Goal: Navigation & Orientation: Locate item on page

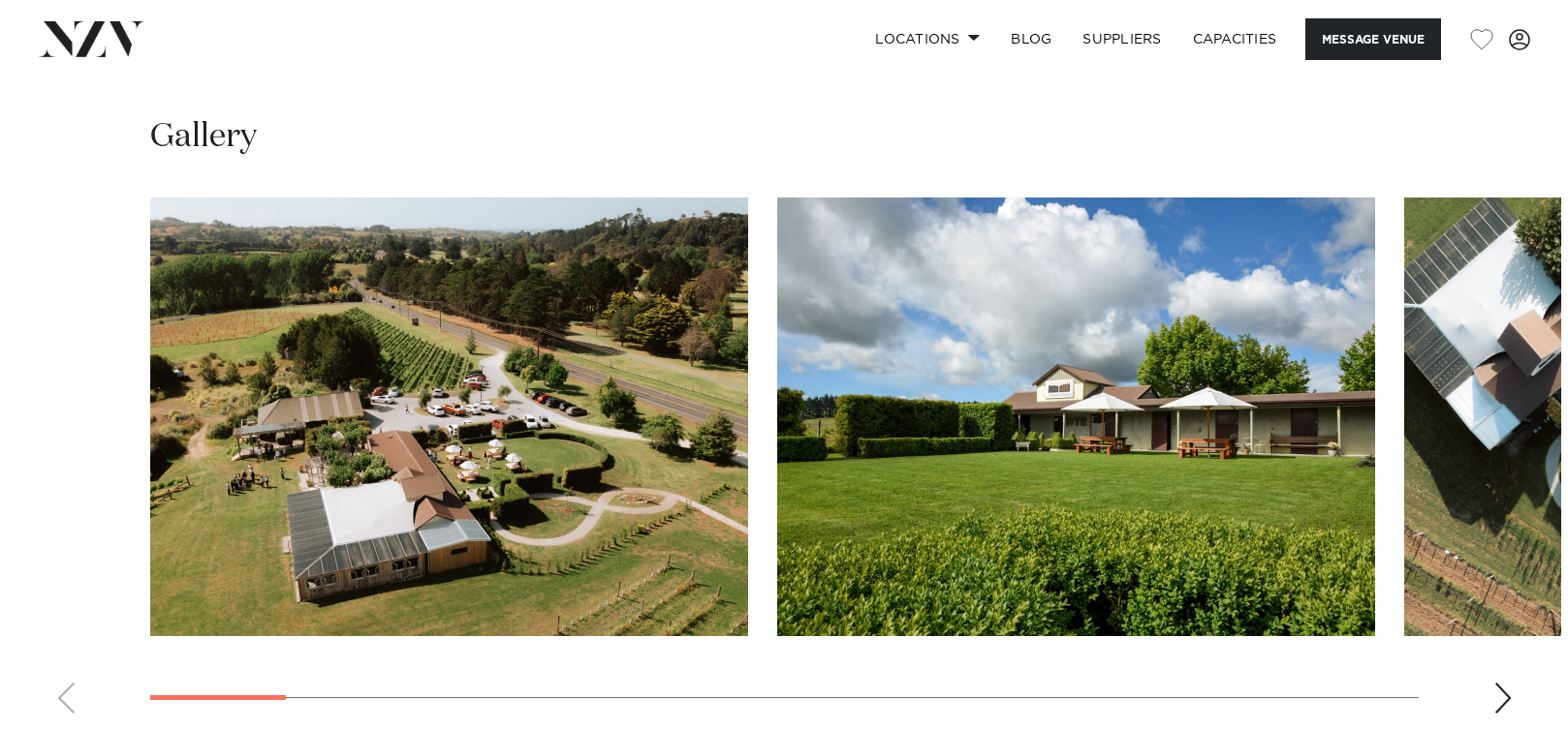
scroll to position [2035, 0]
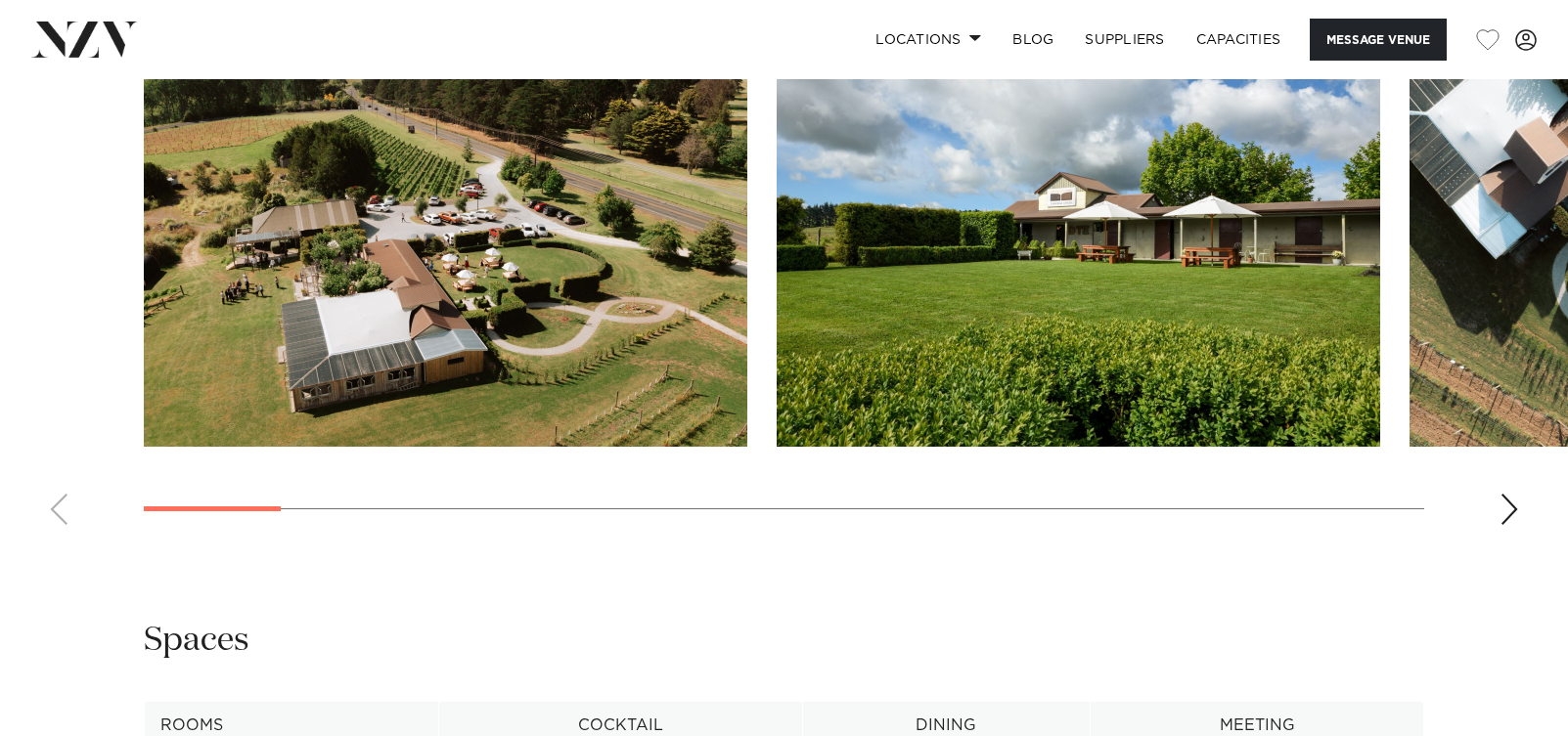
click at [1489, 541] on swiper-container at bounding box center [784, 273] width 1568 height 537
click at [1507, 525] on div "Next slide" at bounding box center [1509, 509] width 20 height 31
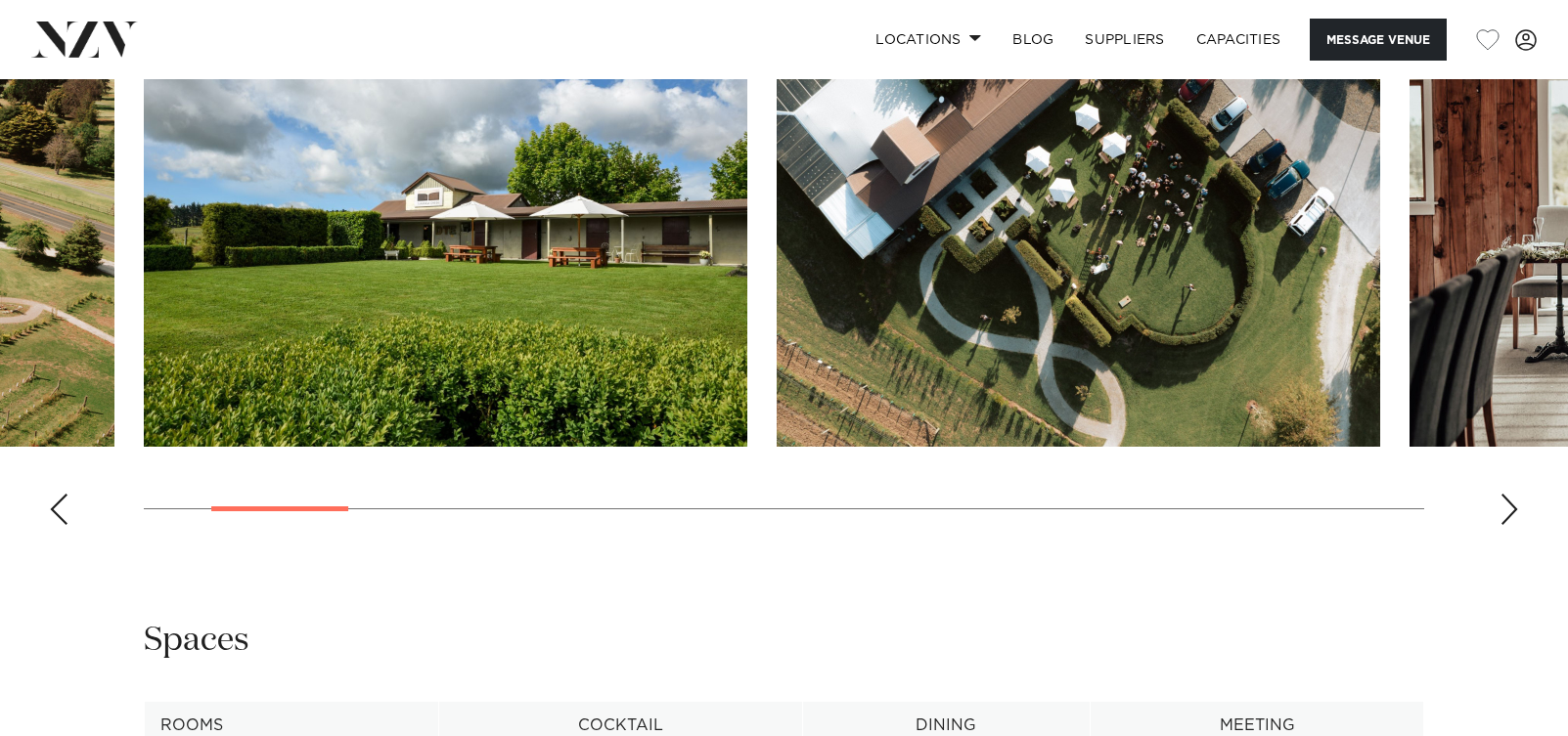
click at [1510, 525] on div "Next slide" at bounding box center [1509, 509] width 20 height 31
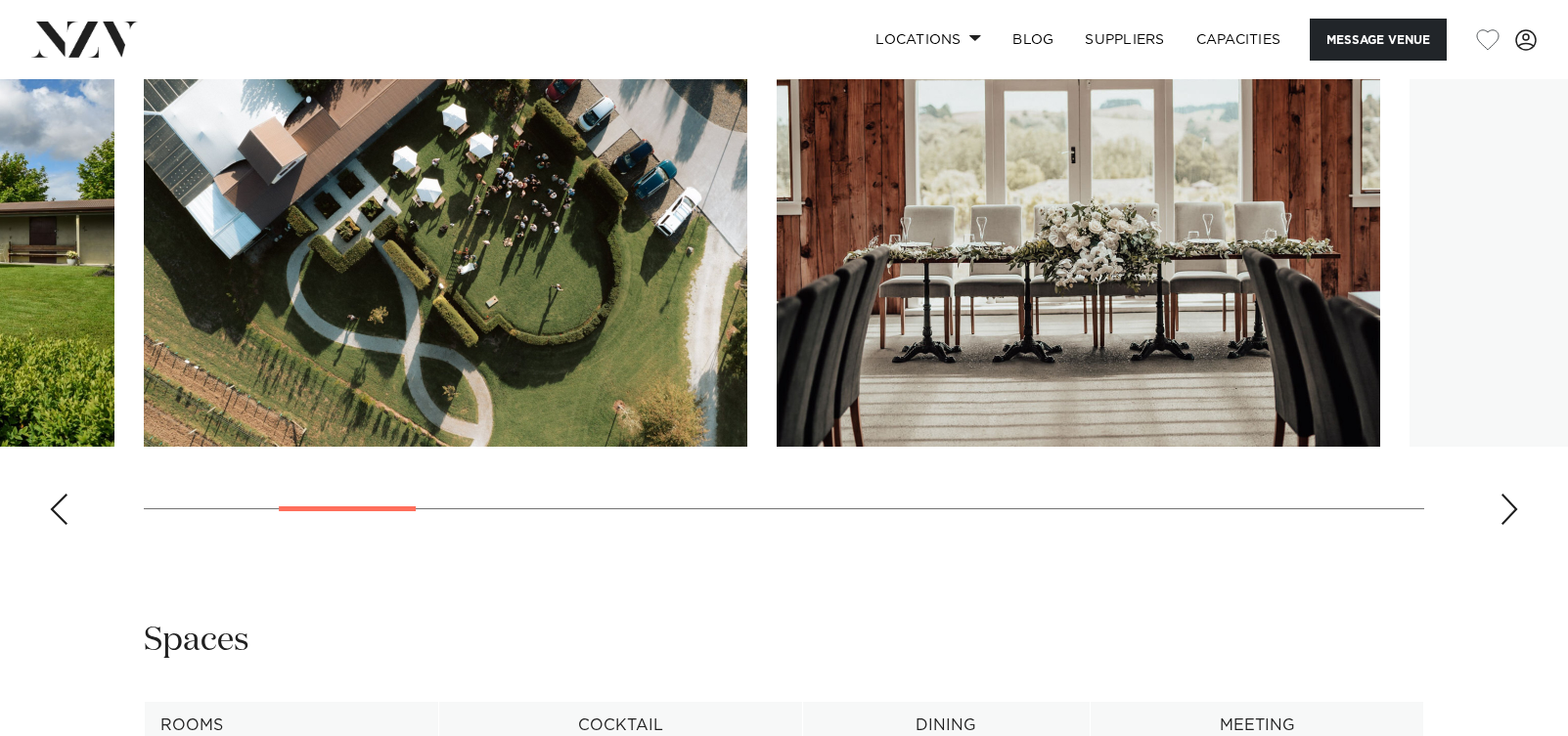
click at [1510, 525] on div "Next slide" at bounding box center [1509, 509] width 20 height 31
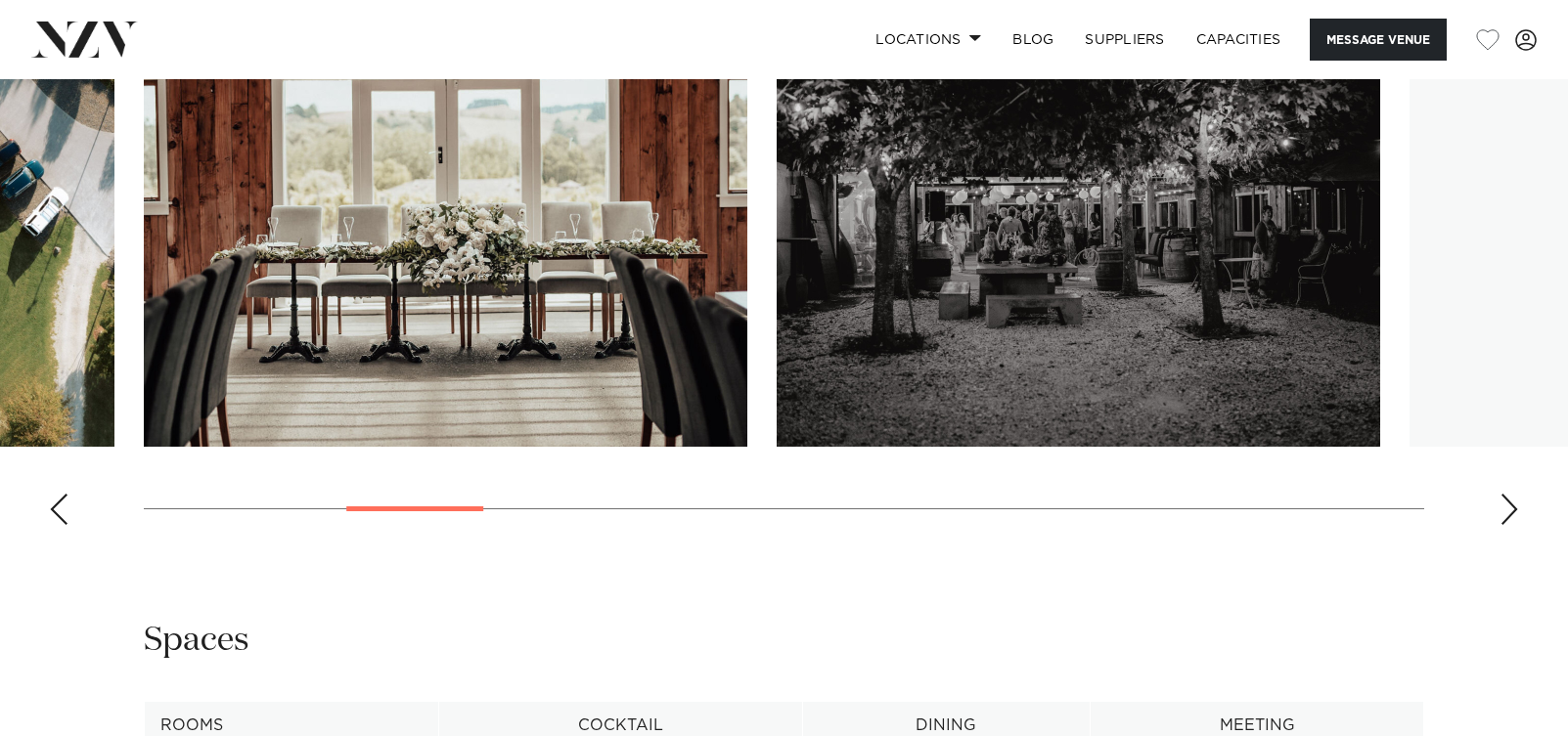
click at [1510, 525] on div "Next slide" at bounding box center [1509, 509] width 20 height 31
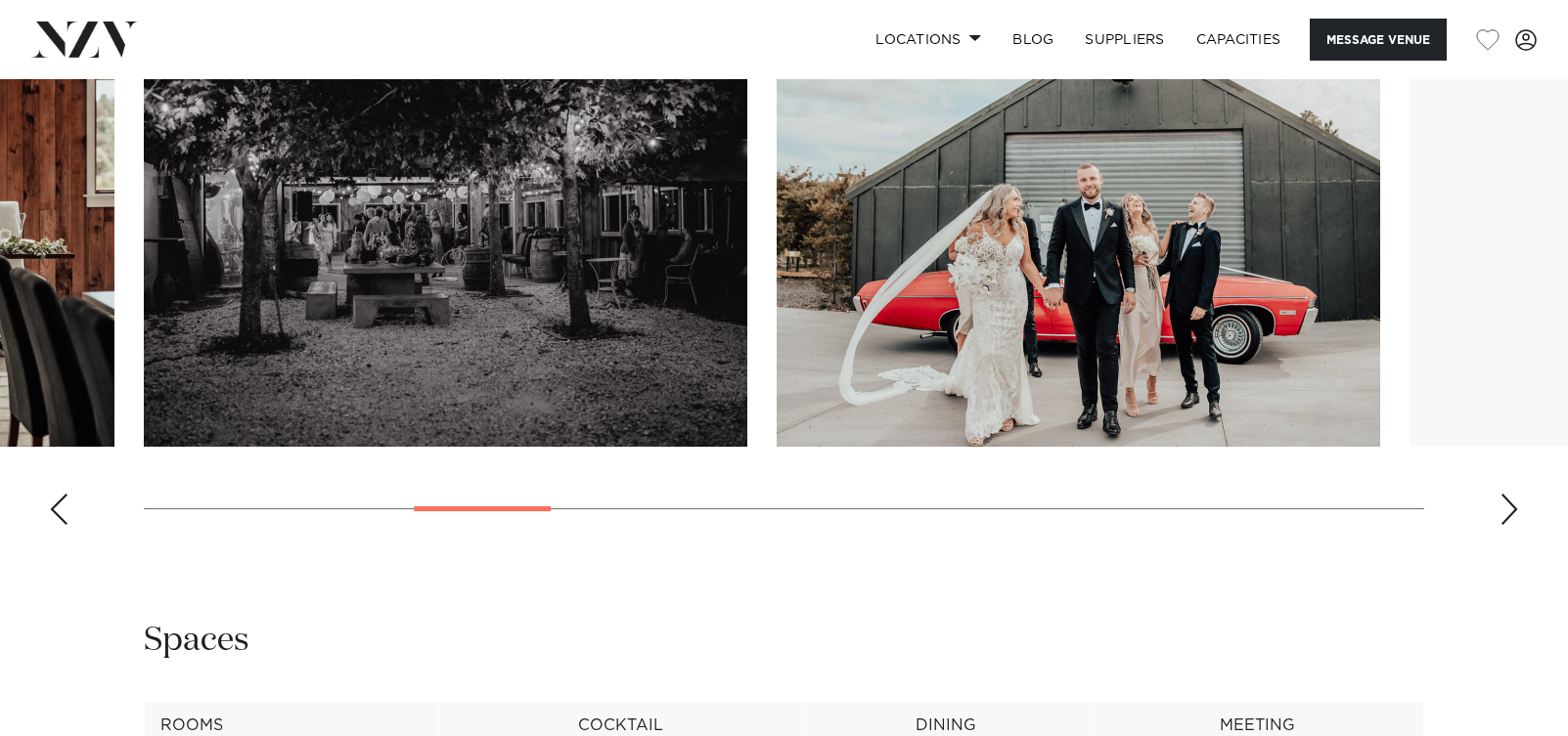
click at [1510, 525] on div "Next slide" at bounding box center [1509, 509] width 20 height 31
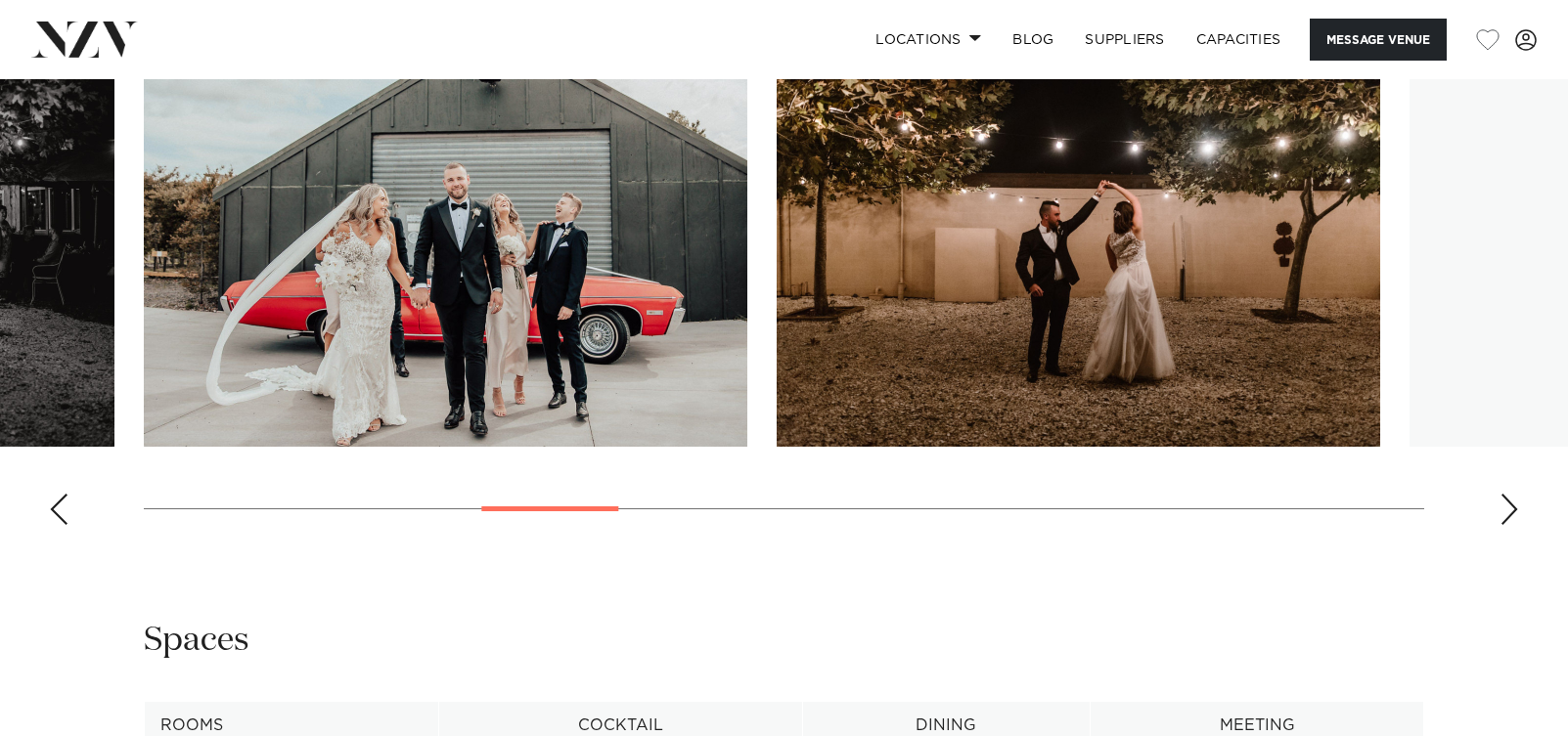
click at [1510, 525] on div "Next slide" at bounding box center [1509, 509] width 20 height 31
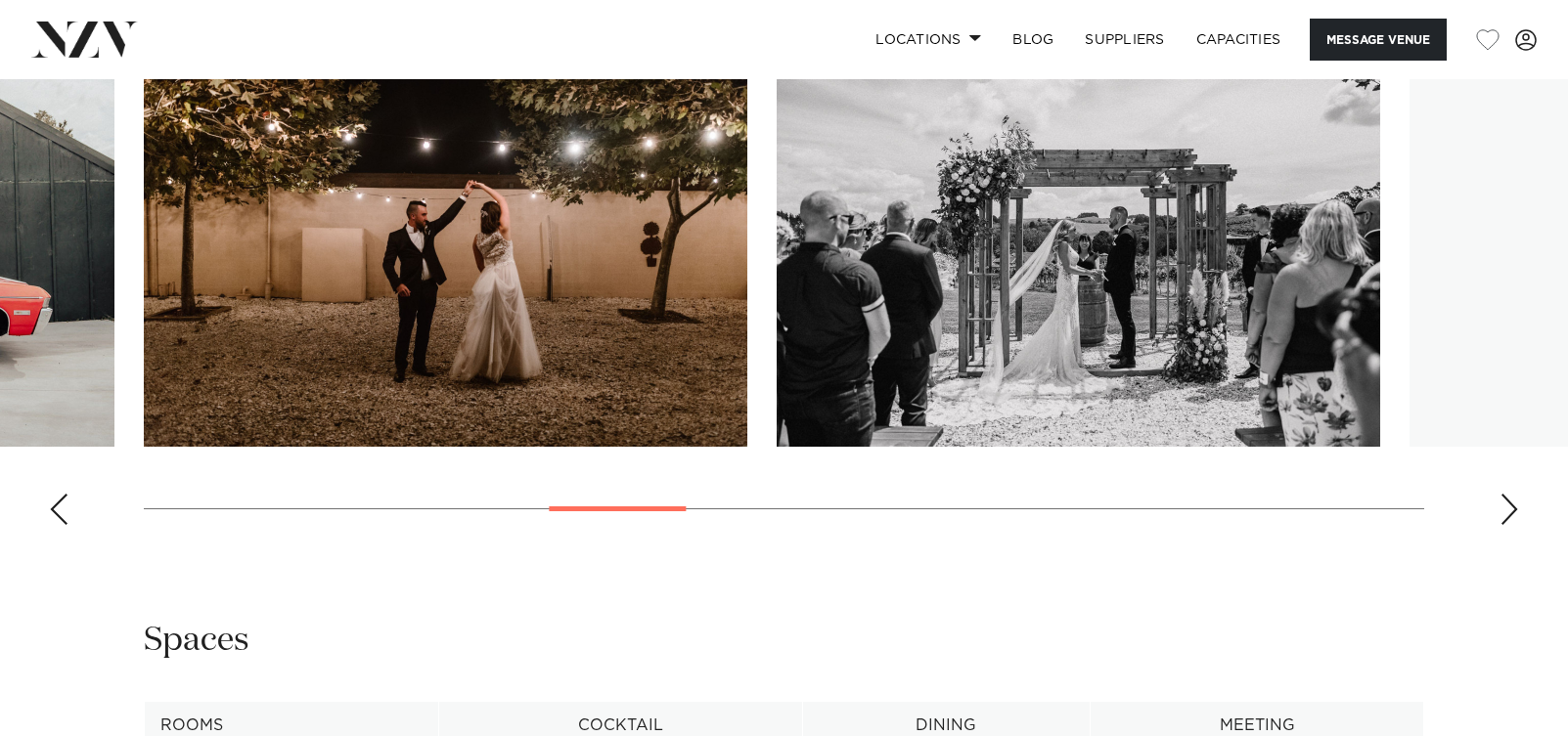
click at [1510, 525] on div "Next slide" at bounding box center [1509, 509] width 20 height 31
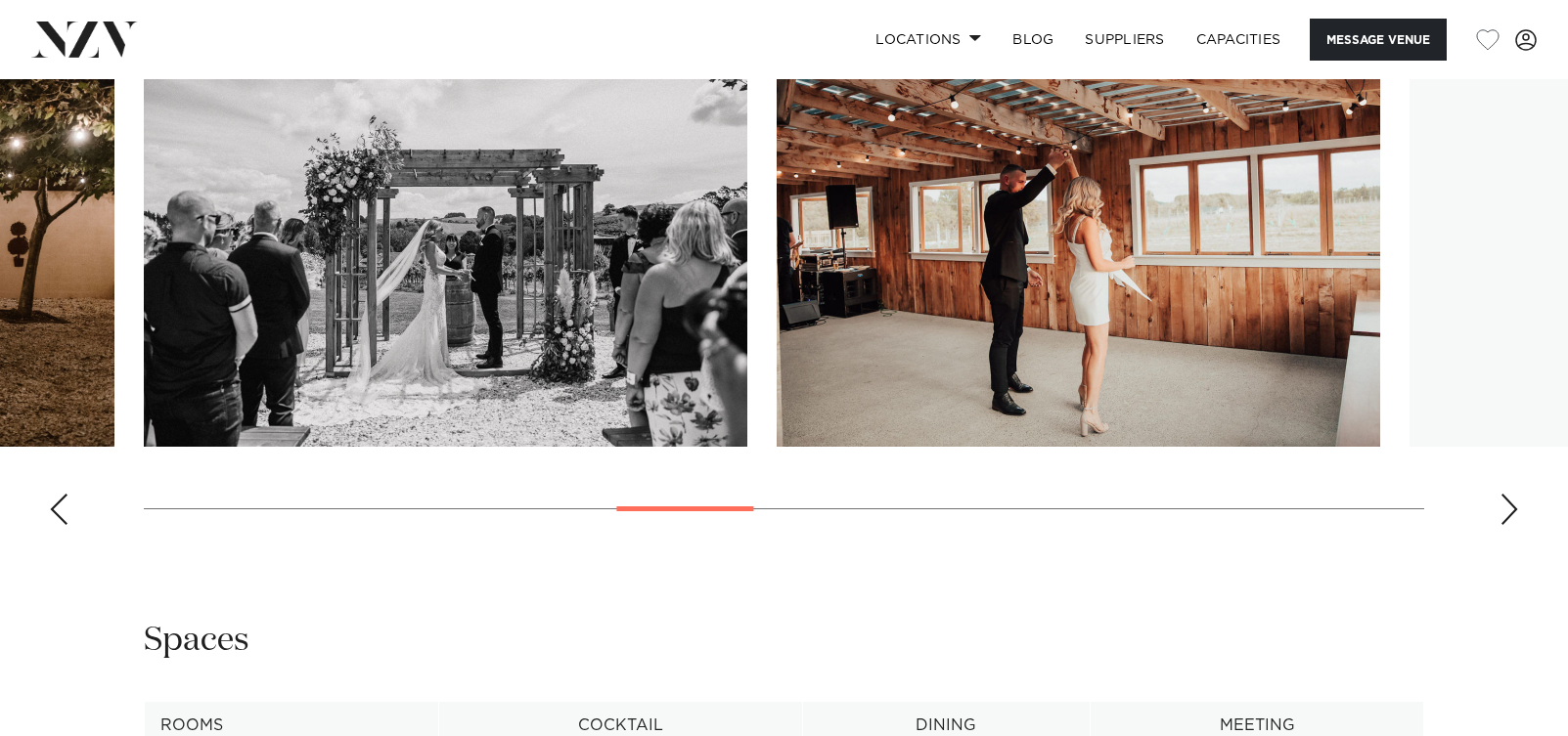
click at [1510, 525] on div "Next slide" at bounding box center [1509, 509] width 20 height 31
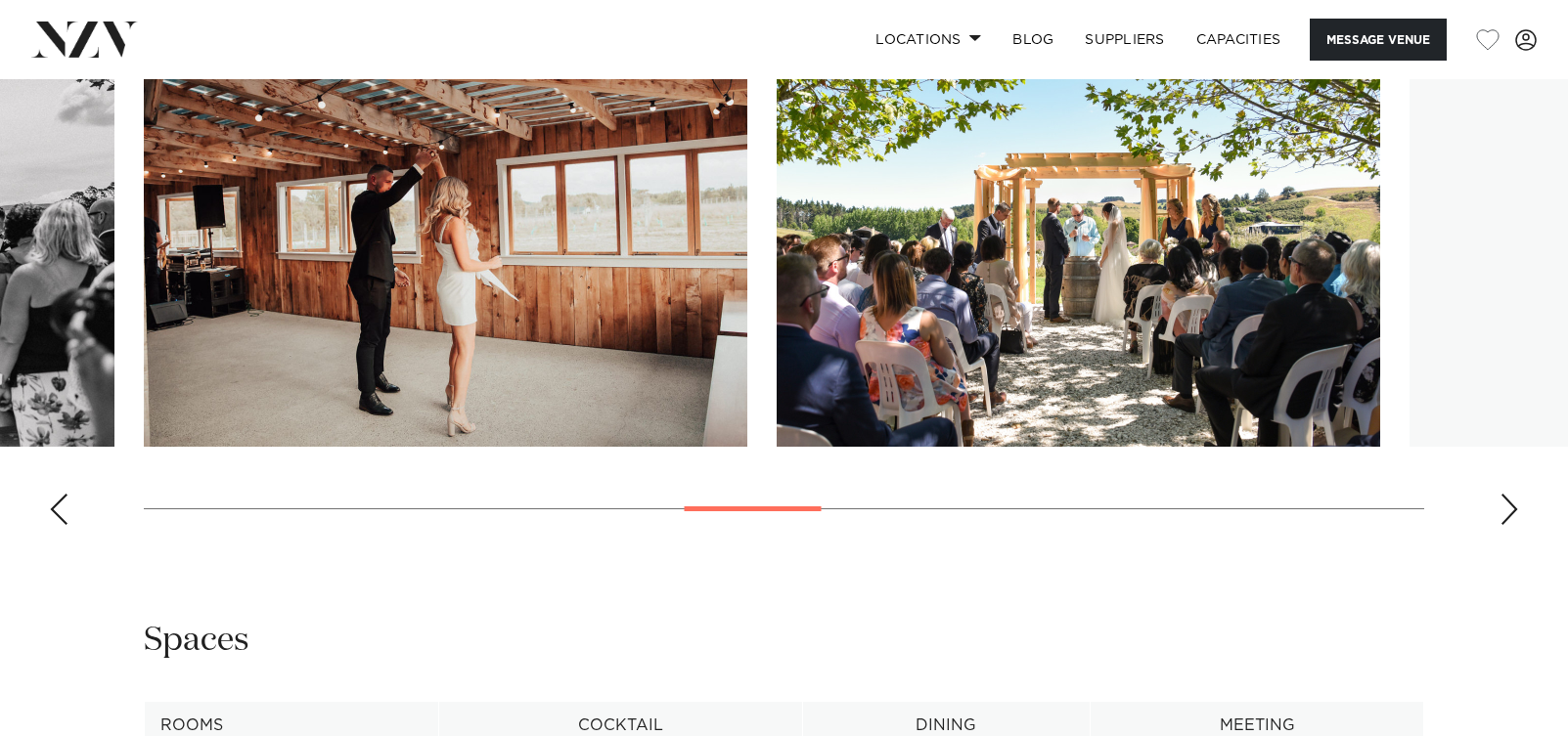
click at [1510, 525] on div "Next slide" at bounding box center [1509, 509] width 20 height 31
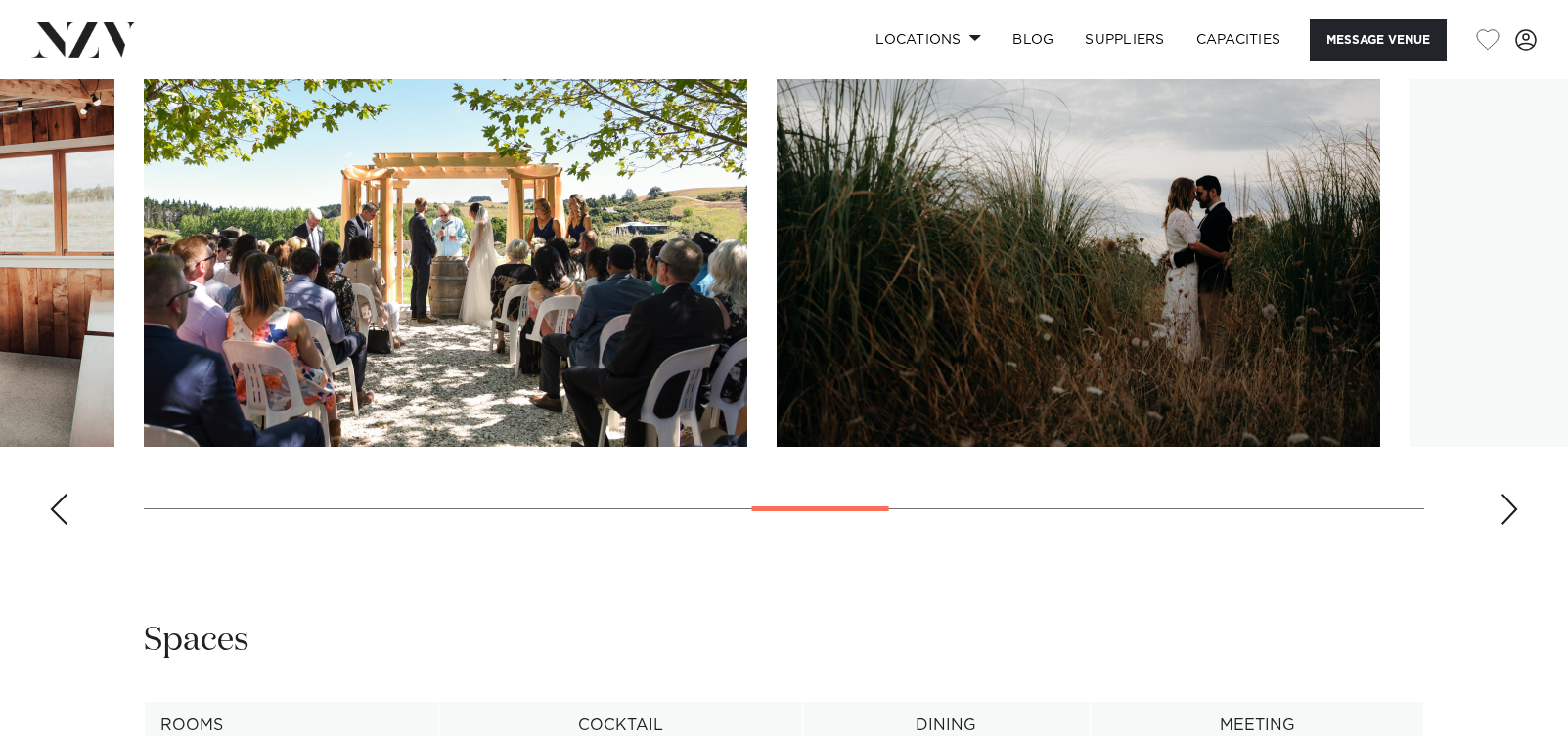
click at [1510, 525] on div "Next slide" at bounding box center [1509, 509] width 20 height 31
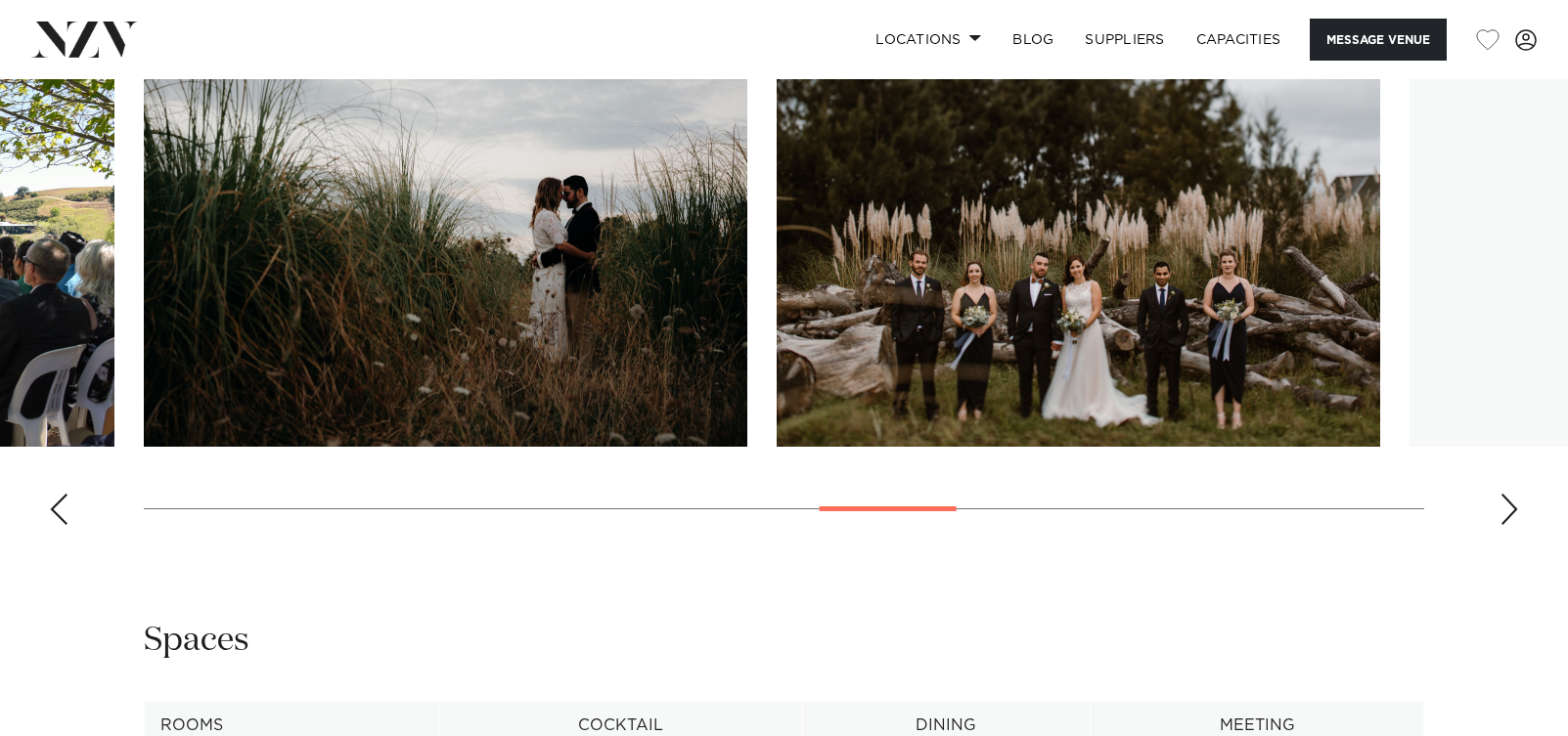
click at [1497, 535] on swiper-container at bounding box center [784, 273] width 1568 height 537
click at [1499, 525] on div "Next slide" at bounding box center [1509, 509] width 20 height 31
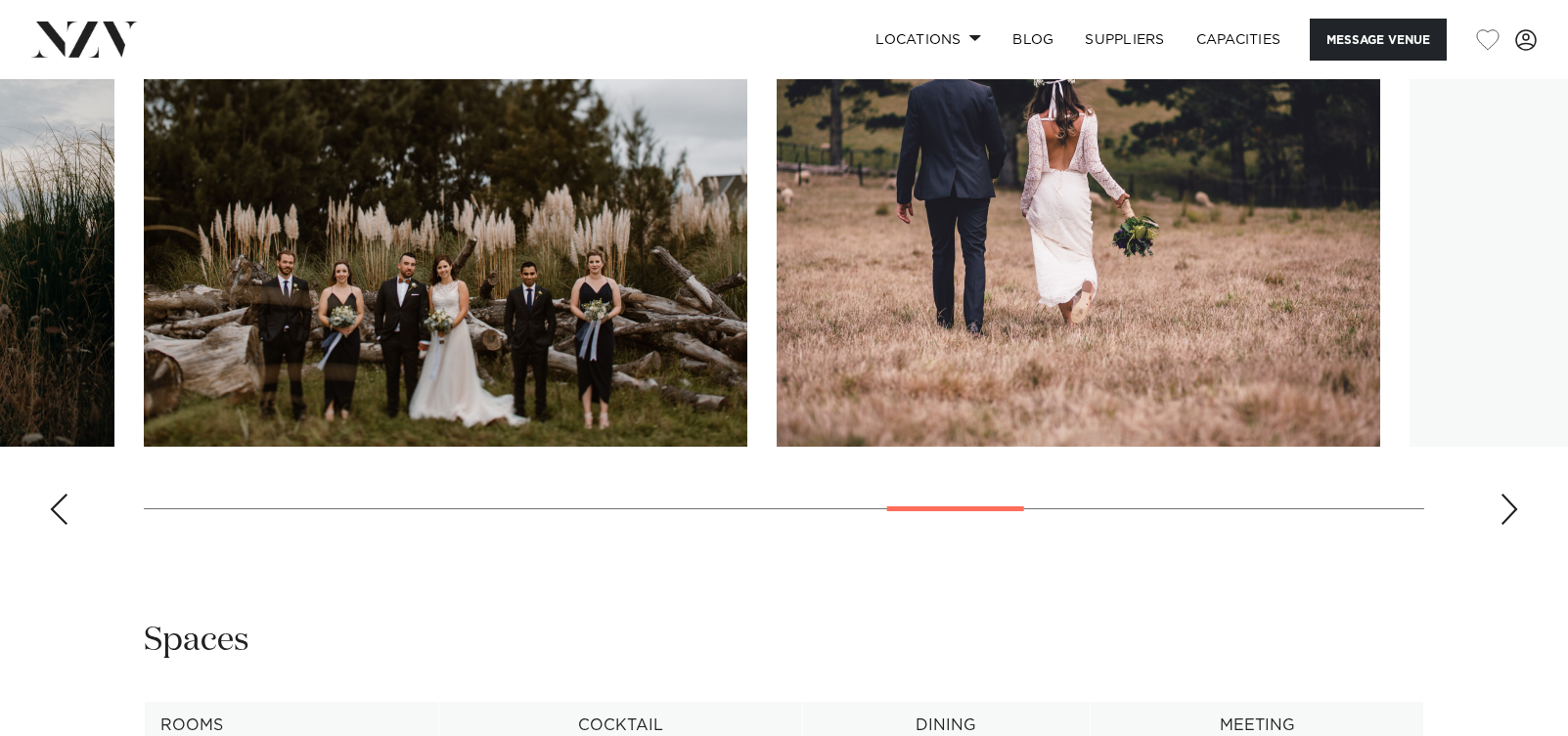
click at [1500, 525] on div "Next slide" at bounding box center [1509, 509] width 20 height 31
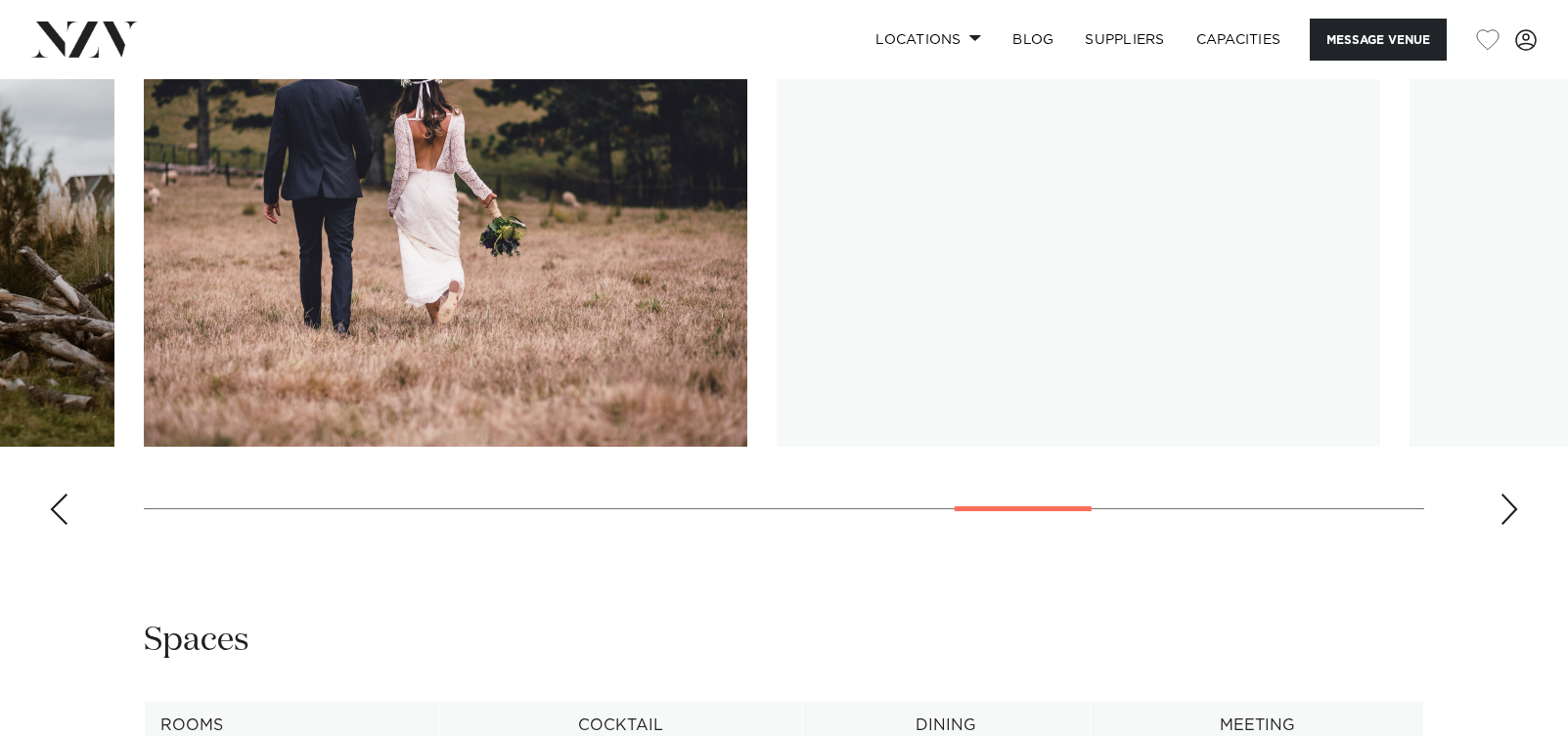
click at [1500, 525] on div "Next slide" at bounding box center [1509, 509] width 20 height 31
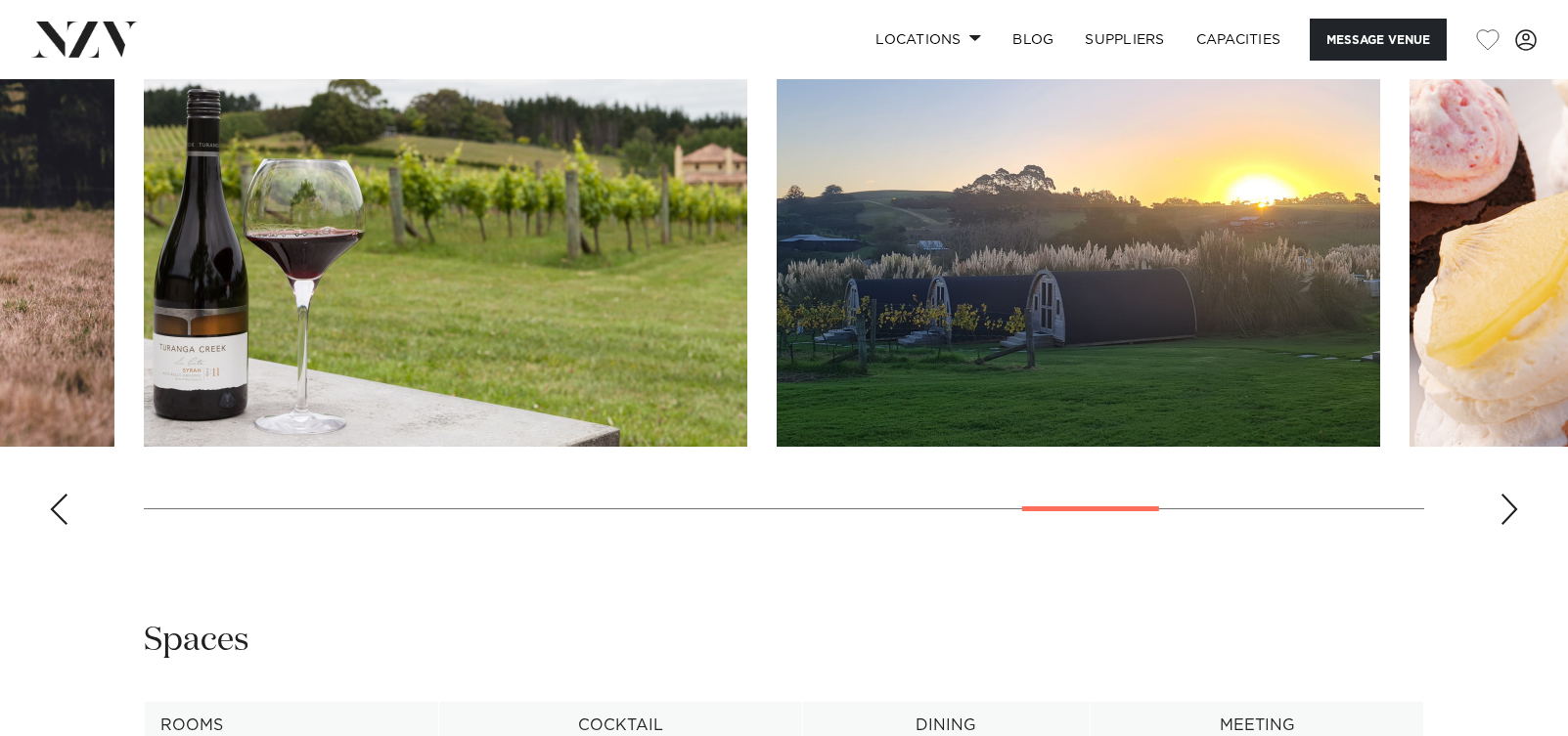
click at [1500, 525] on div "Next slide" at bounding box center [1509, 509] width 20 height 31
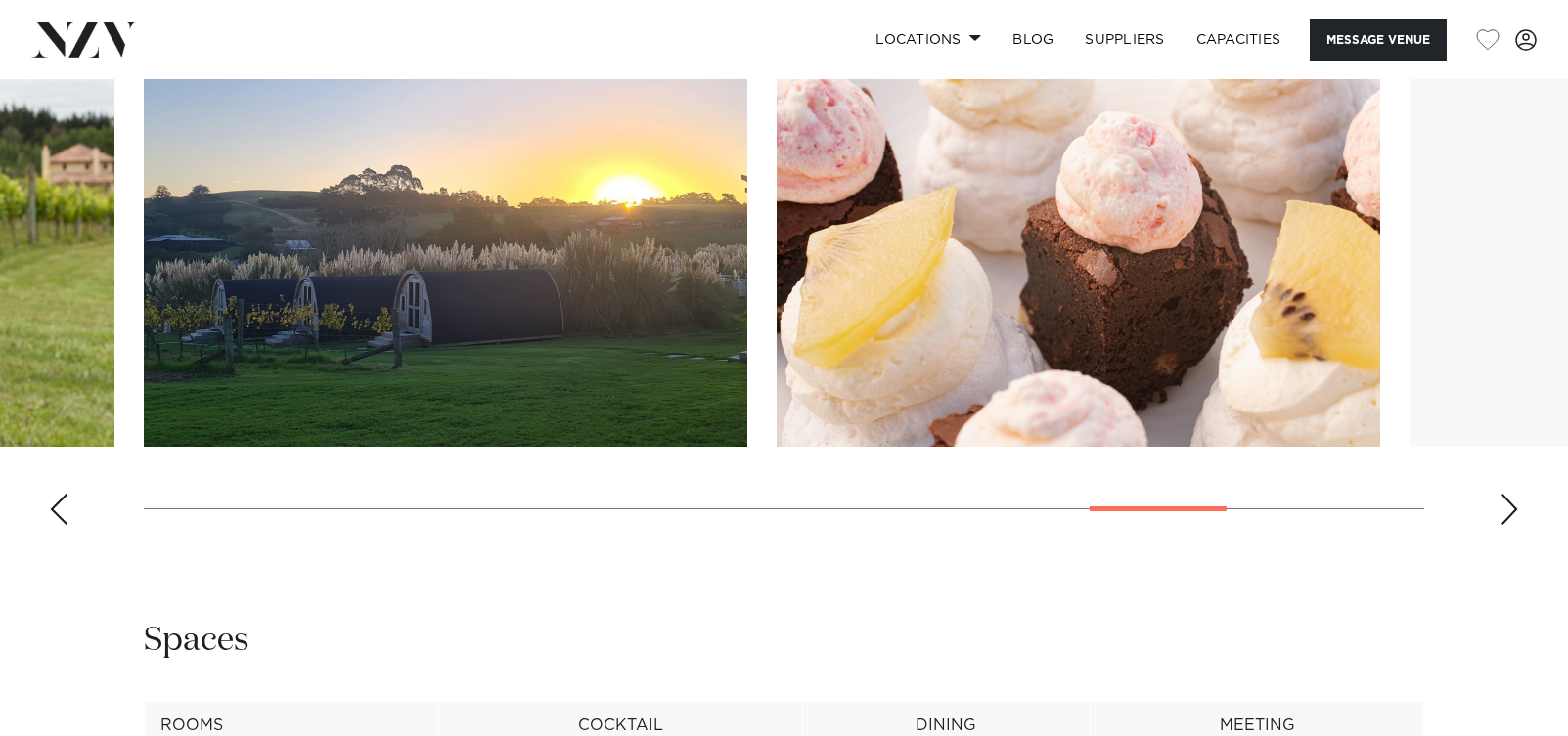
click at [1500, 525] on div "Next slide" at bounding box center [1509, 509] width 20 height 31
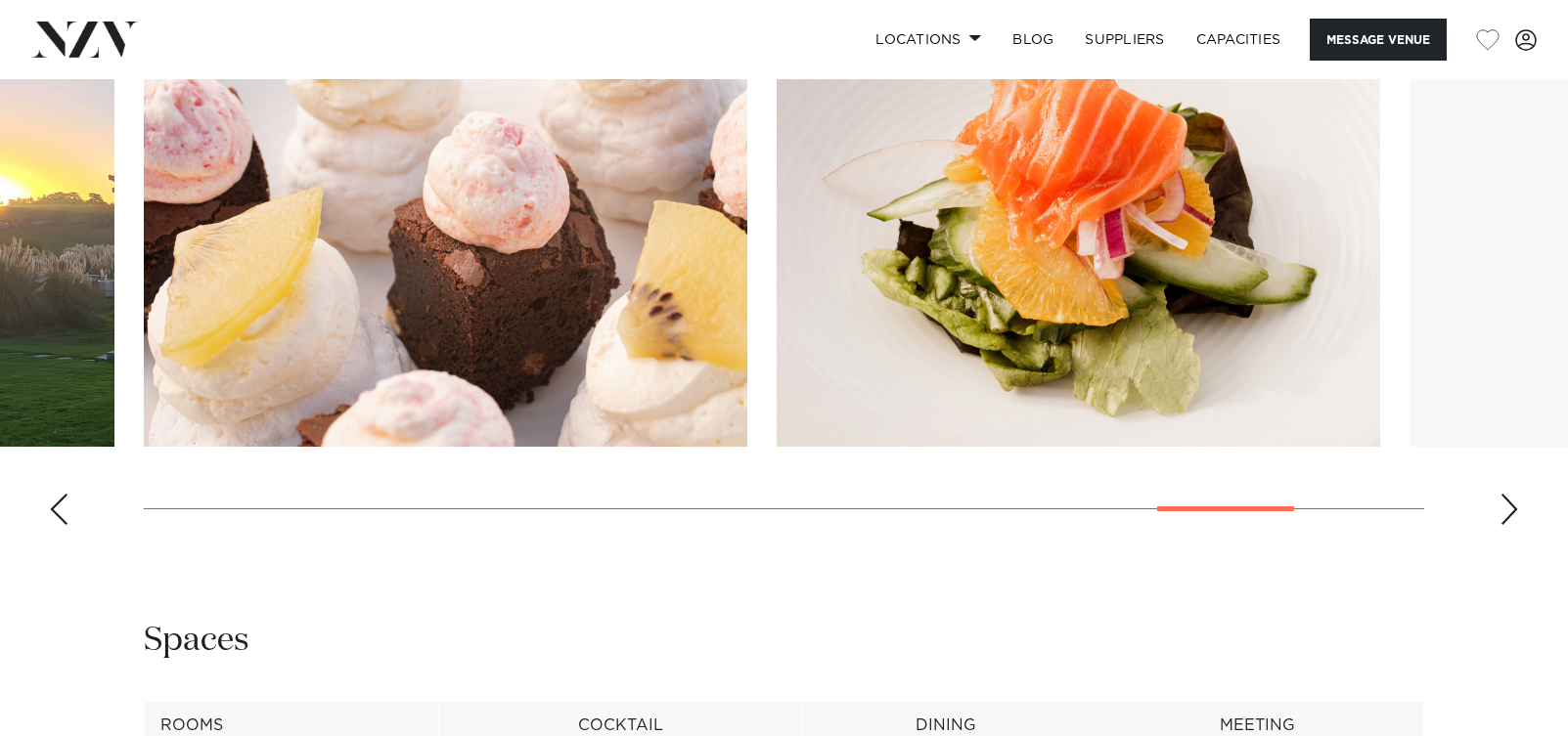
click at [1500, 525] on div "Next slide" at bounding box center [1509, 509] width 20 height 31
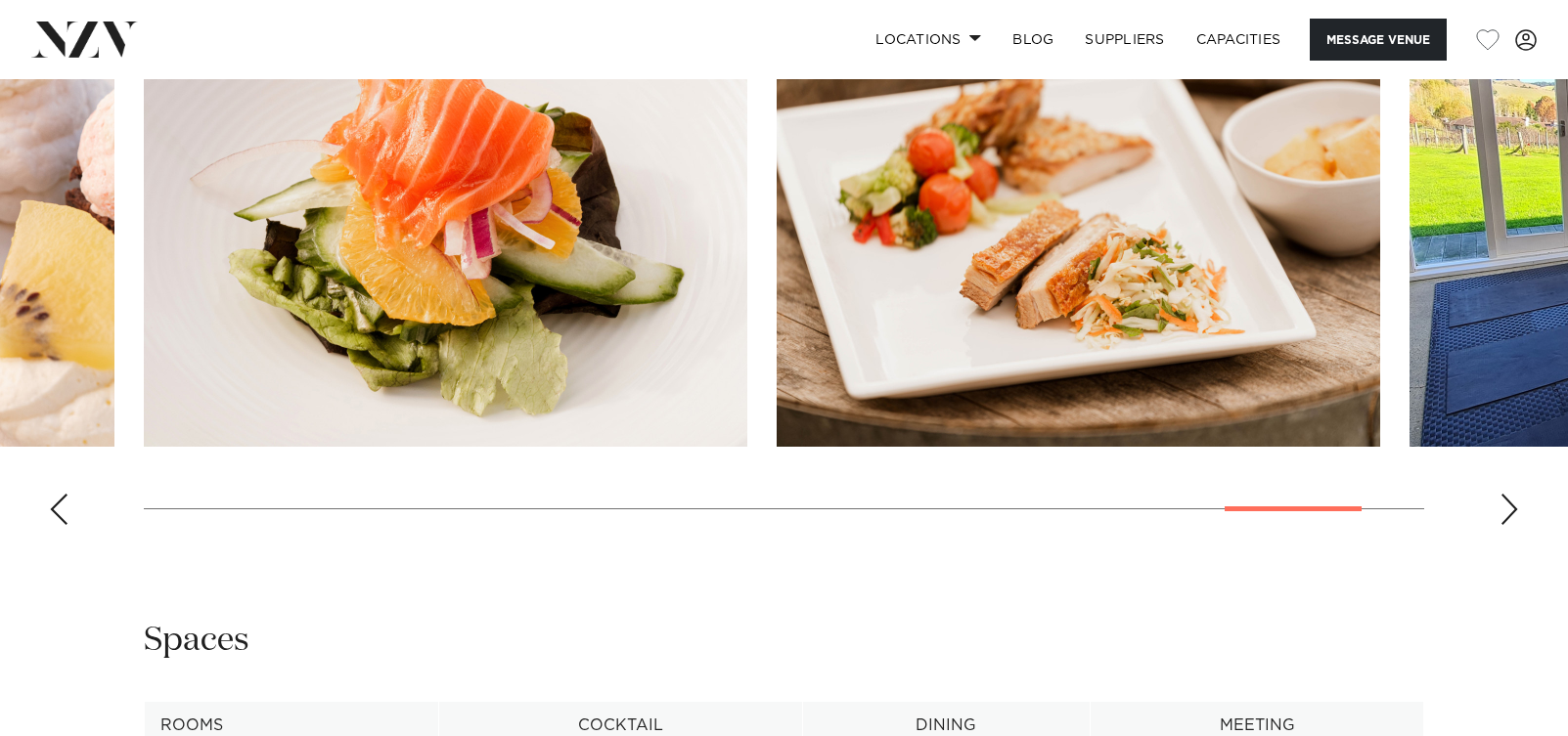
click at [81, 536] on swiper-container at bounding box center [784, 273] width 1568 height 537
click at [71, 541] on swiper-container at bounding box center [784, 273] width 1568 height 537
click at [58, 525] on div "Previous slide" at bounding box center [59, 509] width 20 height 31
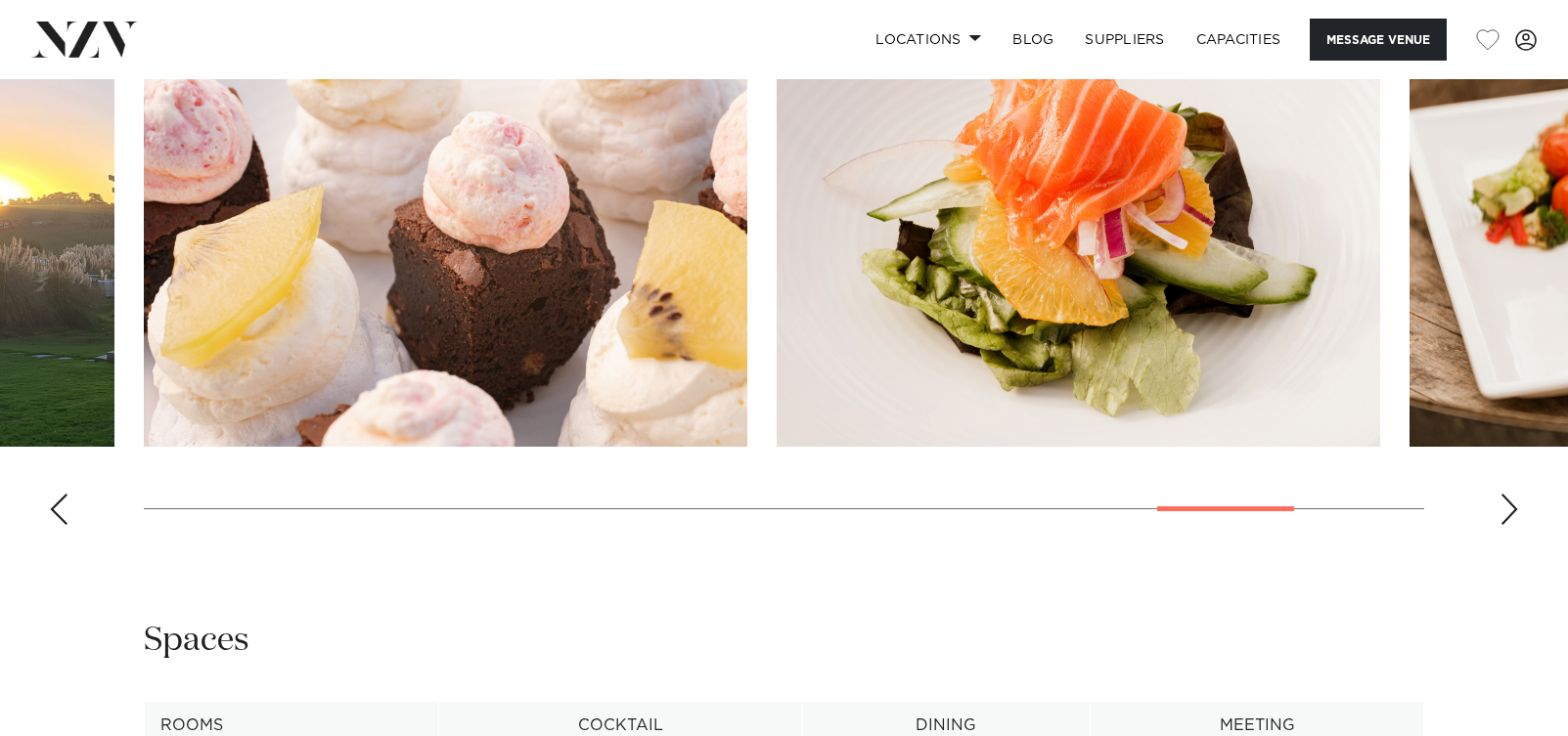
click at [58, 525] on div "Previous slide" at bounding box center [59, 509] width 20 height 31
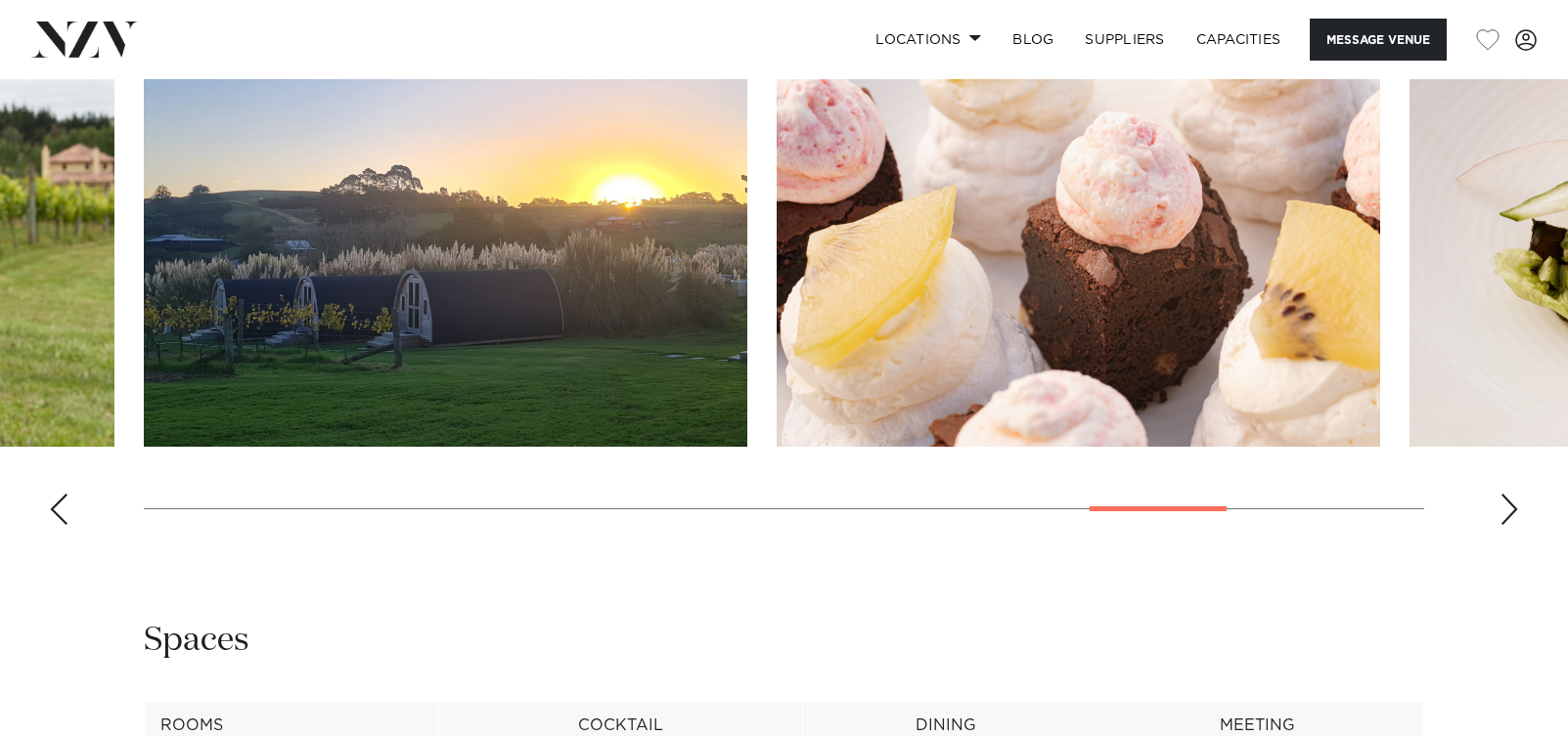
click at [58, 525] on div "Previous slide" at bounding box center [59, 509] width 20 height 31
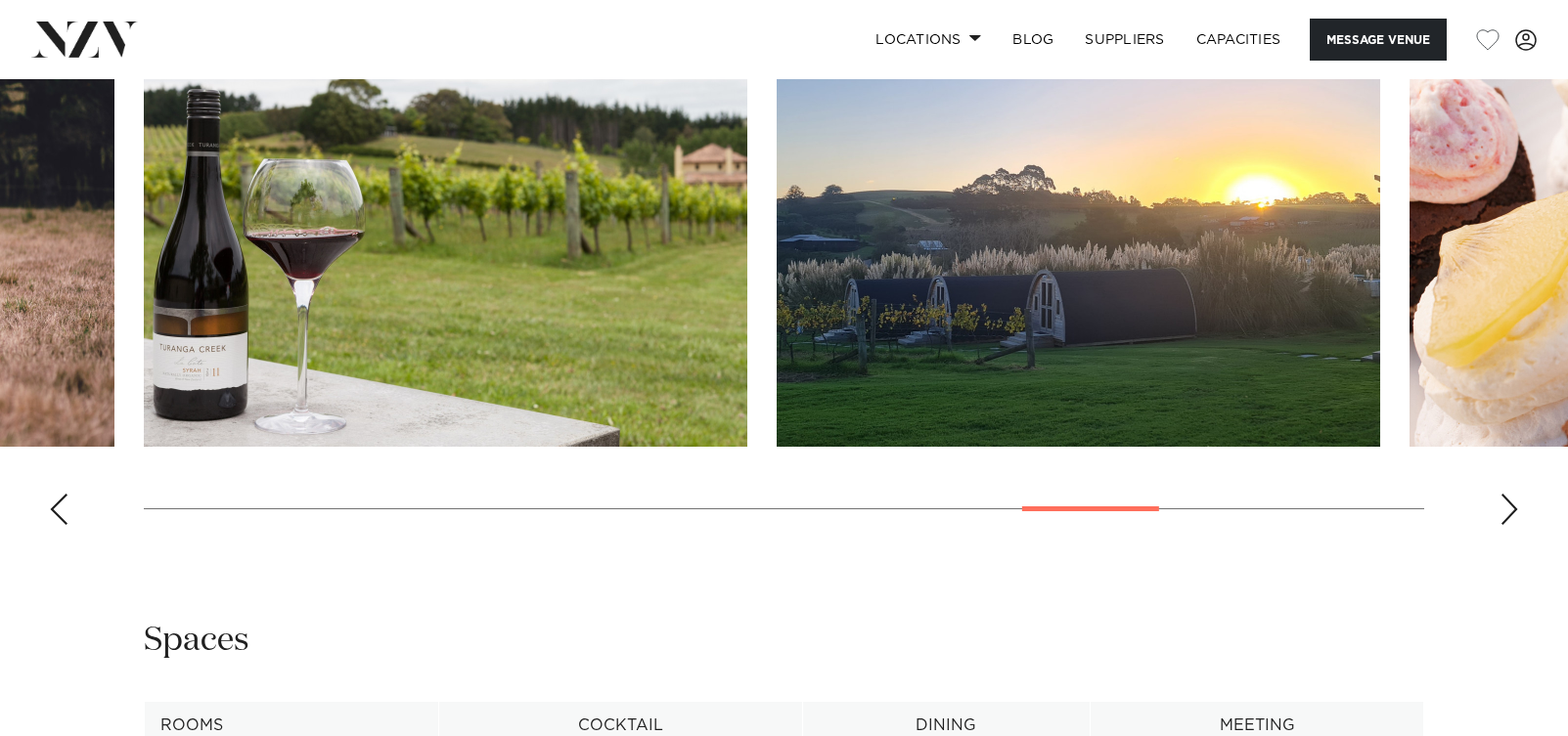
click at [58, 525] on div "Previous slide" at bounding box center [59, 509] width 20 height 31
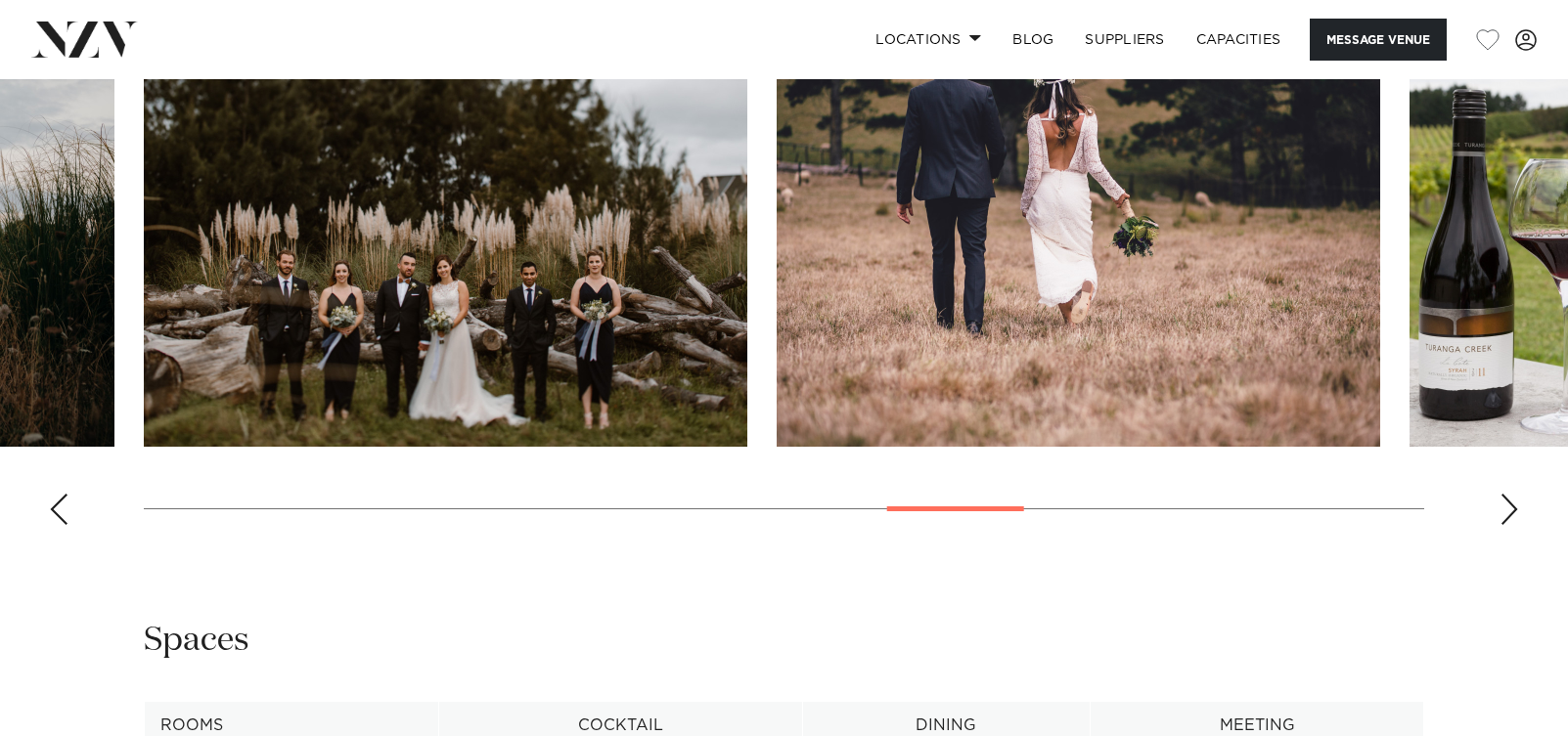
click at [58, 525] on div "Previous slide" at bounding box center [59, 509] width 20 height 31
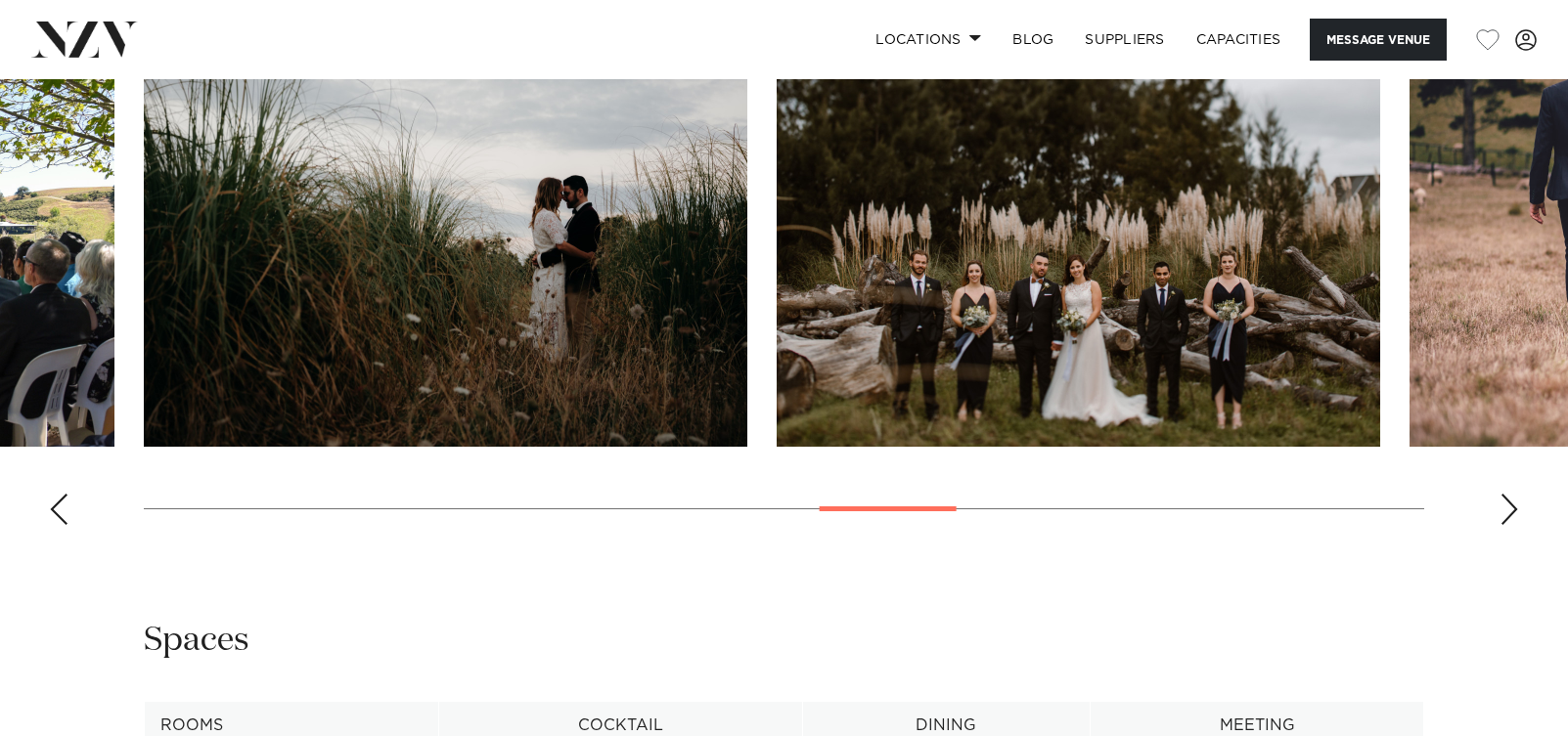
click at [58, 525] on div "Previous slide" at bounding box center [59, 509] width 20 height 31
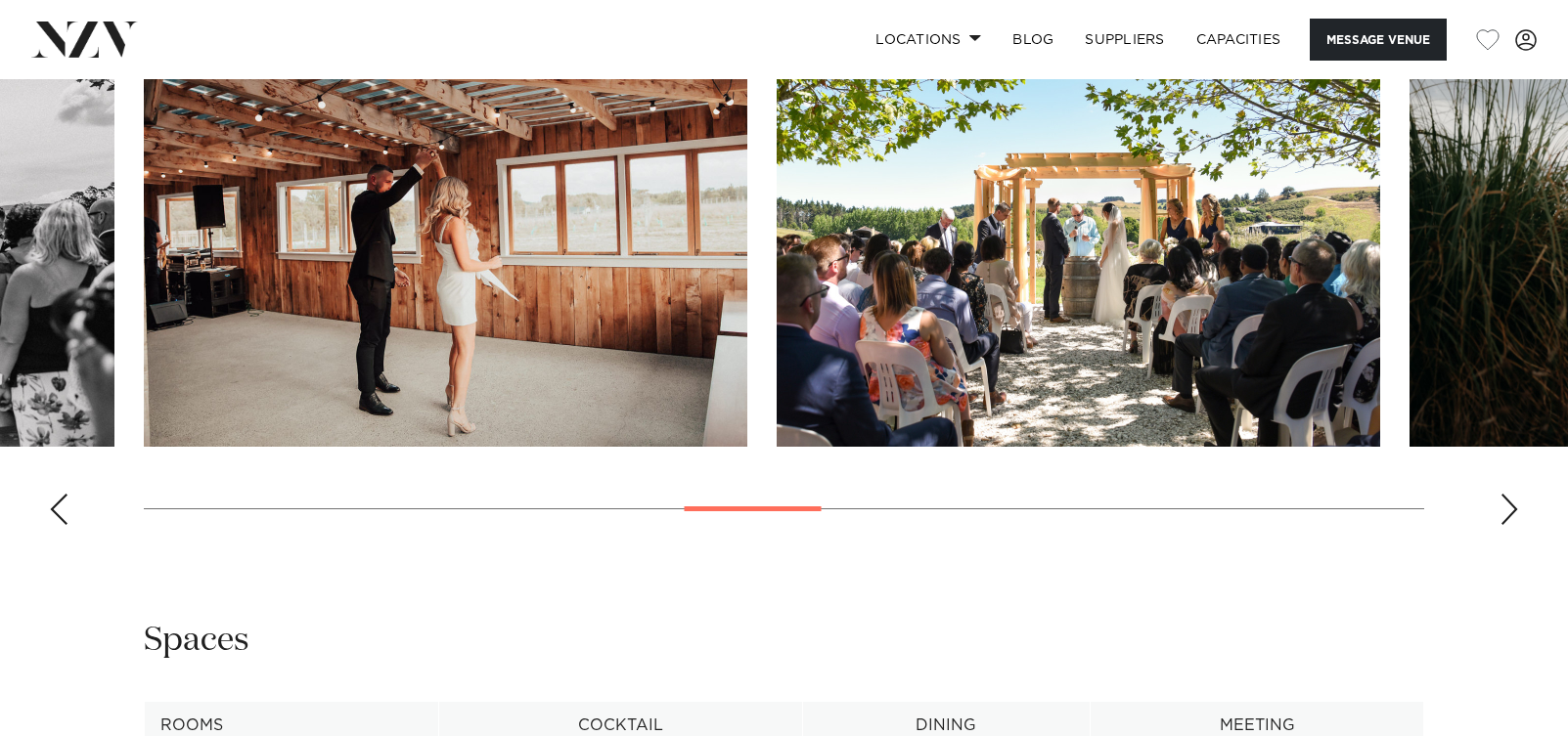
click at [58, 525] on div "Previous slide" at bounding box center [59, 509] width 20 height 31
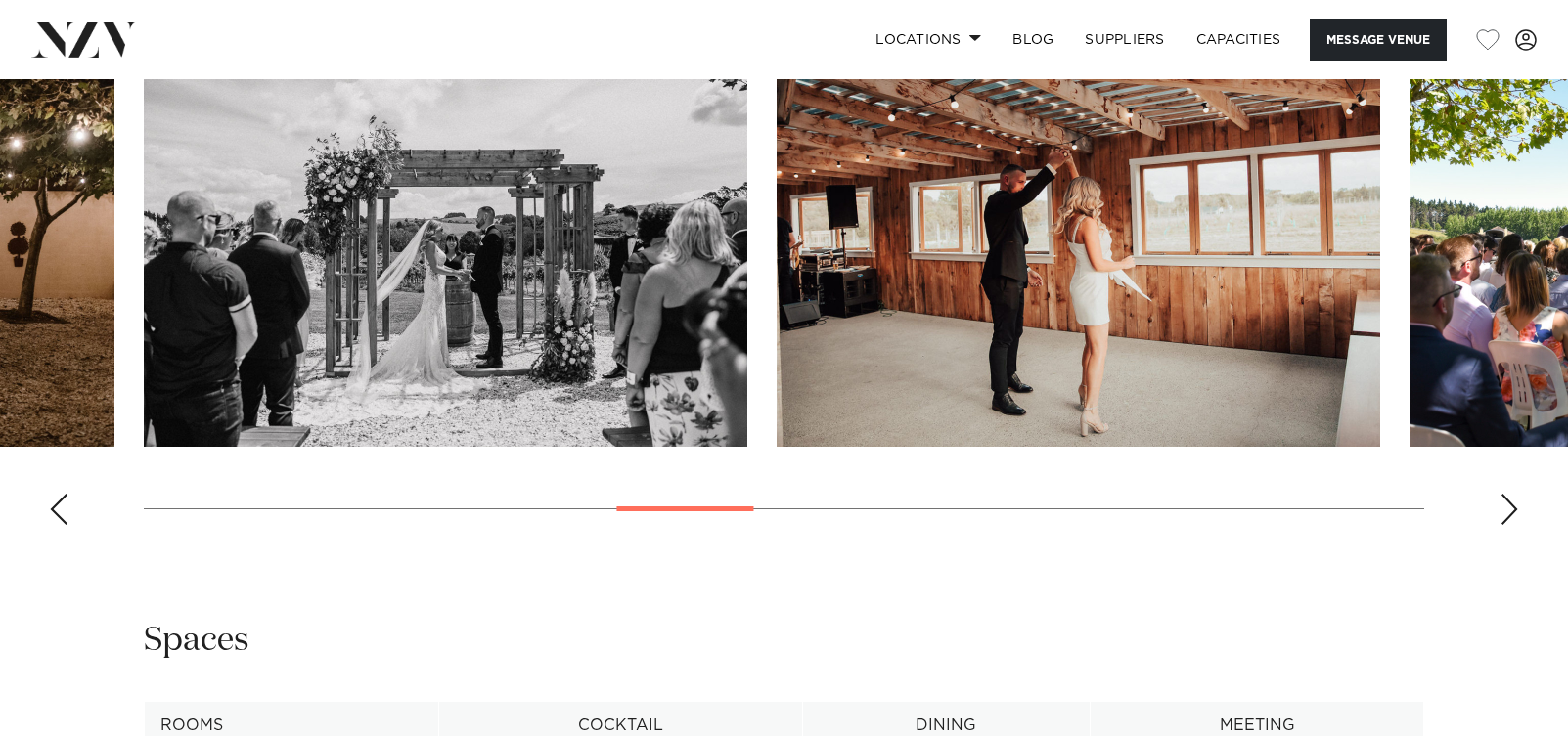
click at [58, 525] on div "Previous slide" at bounding box center [59, 509] width 20 height 31
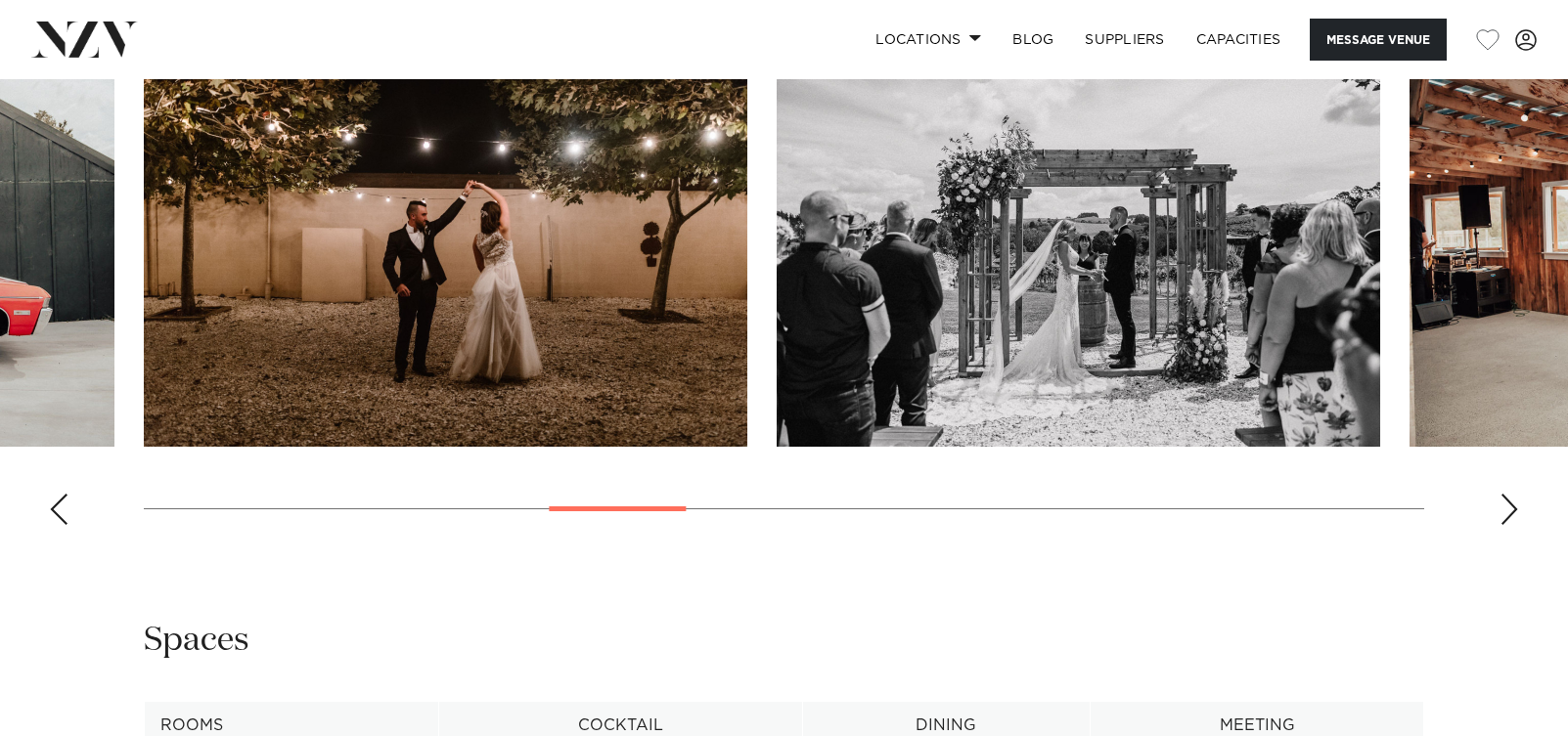
click at [58, 525] on div "Previous slide" at bounding box center [59, 509] width 20 height 31
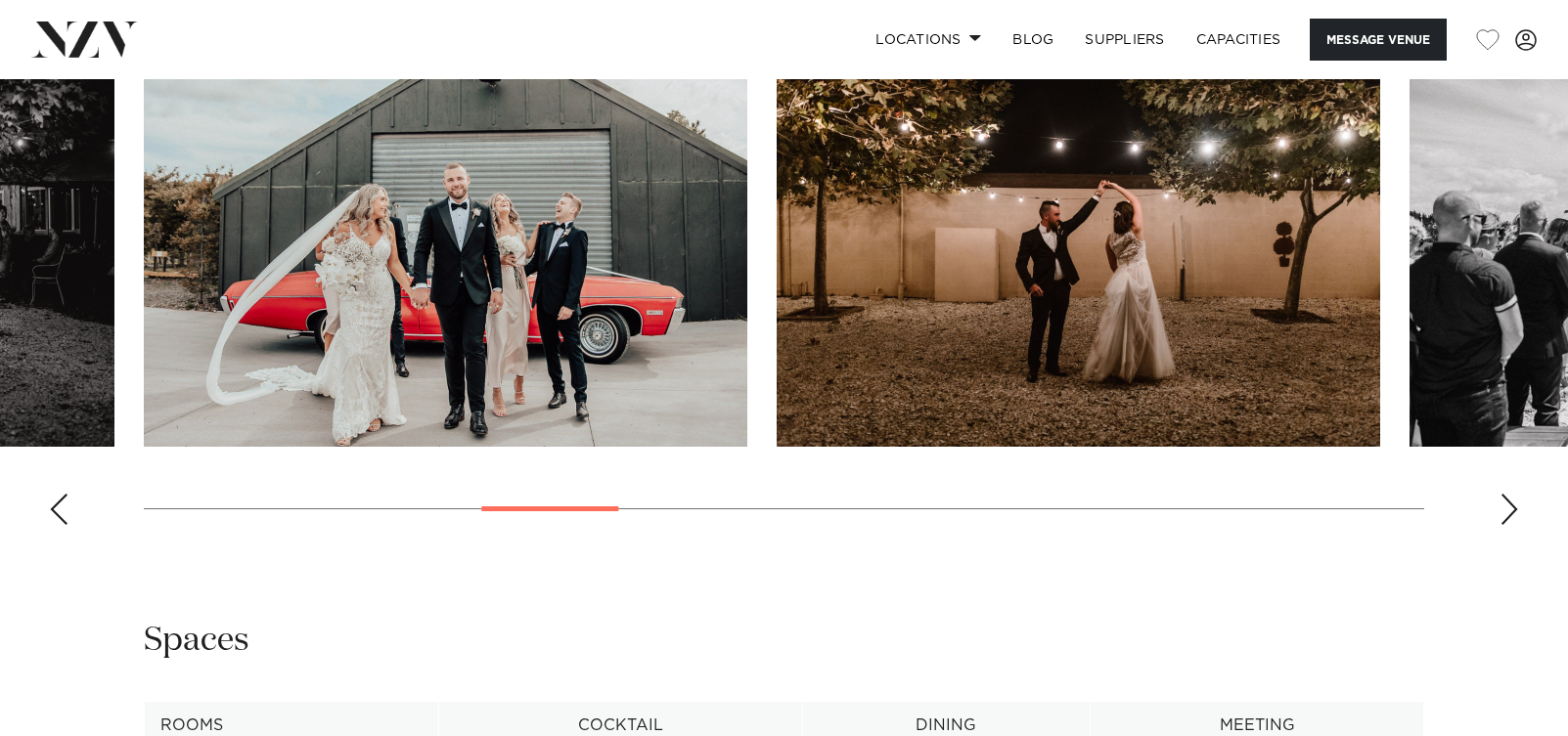
click at [58, 525] on div "Previous slide" at bounding box center [59, 509] width 20 height 31
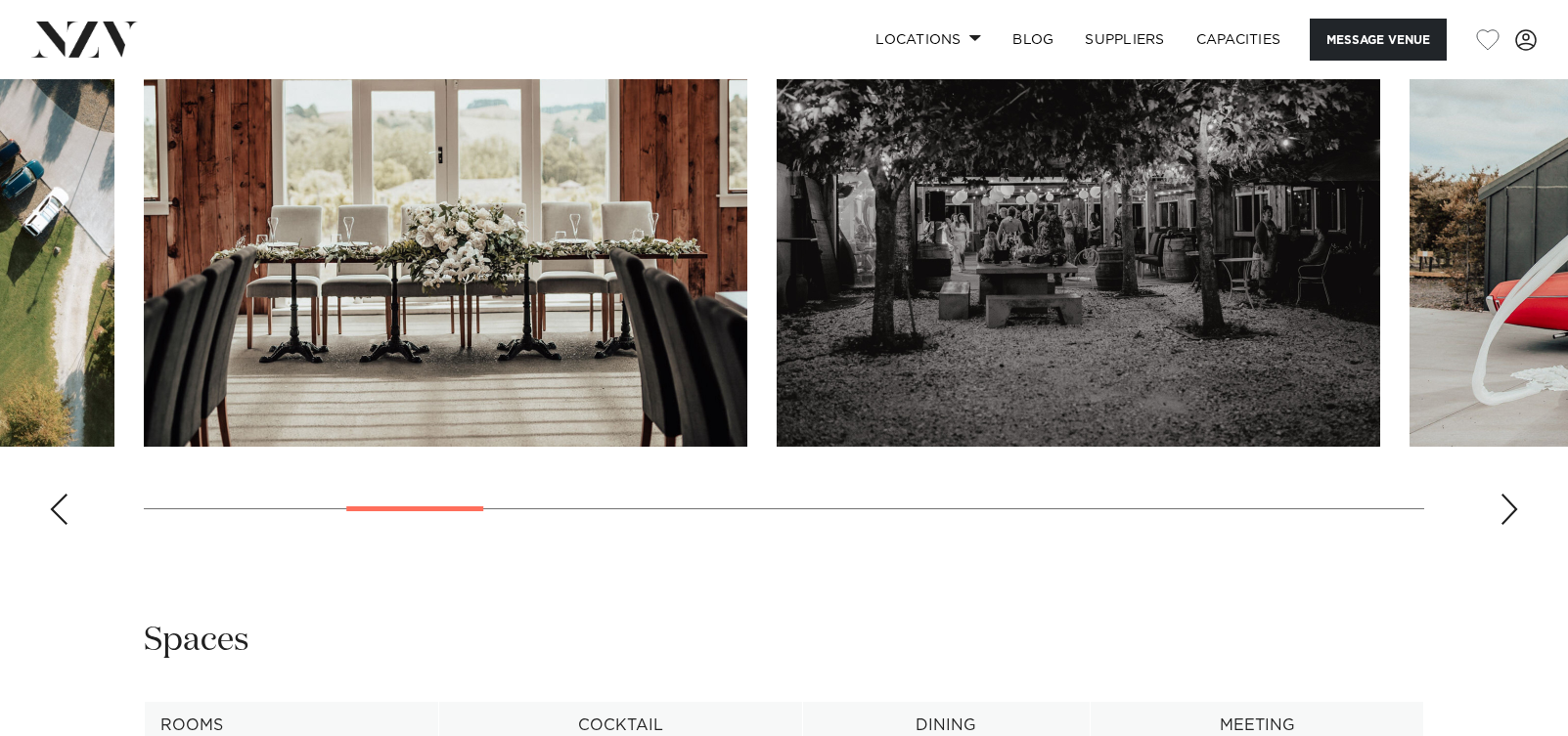
click at [58, 525] on div "Previous slide" at bounding box center [59, 509] width 20 height 31
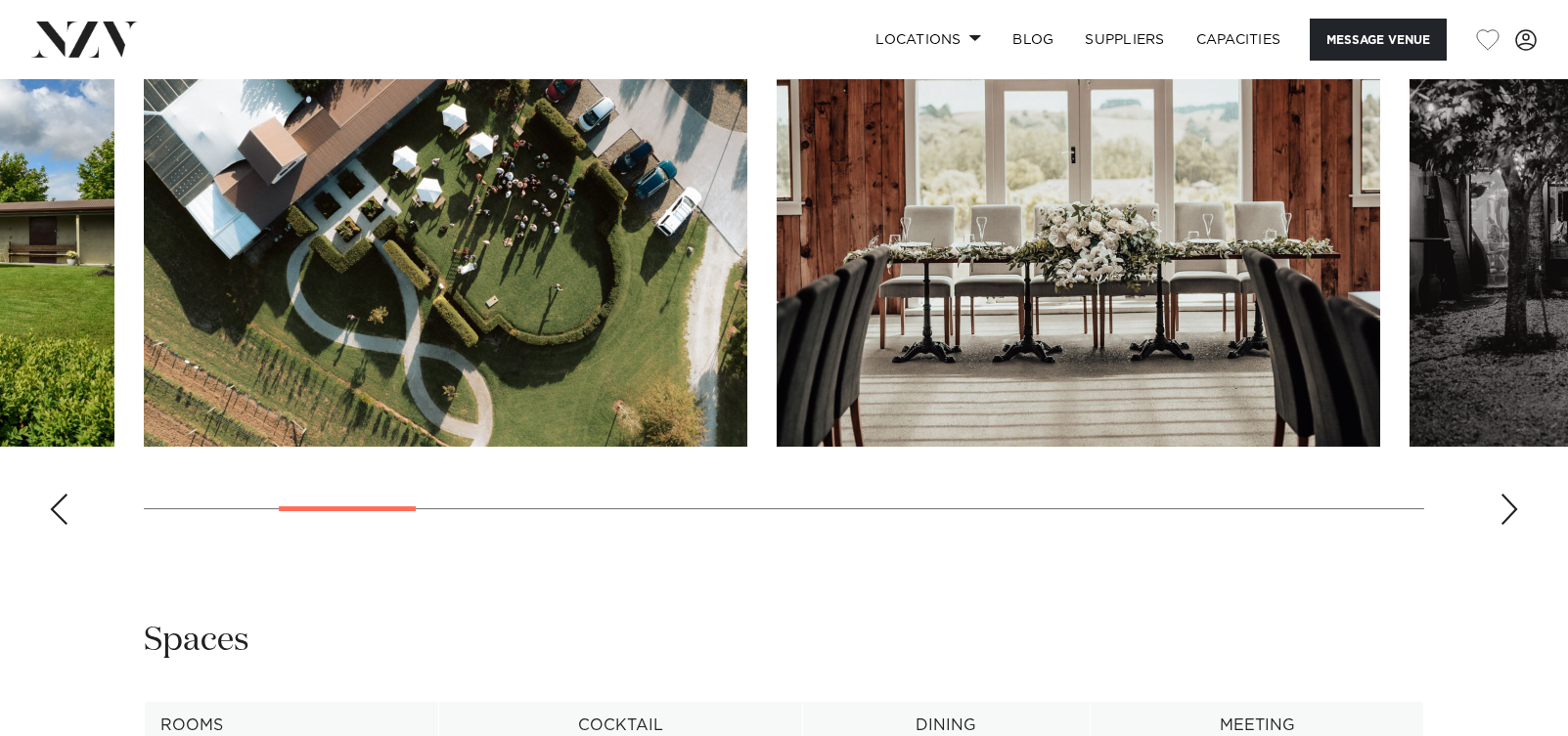
click at [1142, 272] on img "4 / 19" at bounding box center [1079, 226] width 603 height 443
